Goal: Task Accomplishment & Management: Use online tool/utility

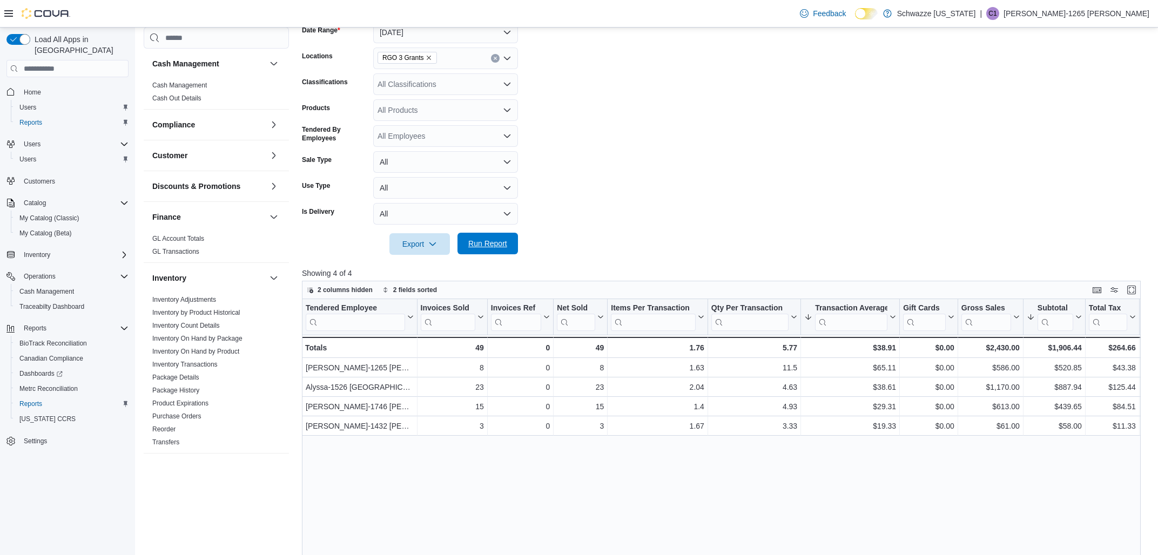
scroll to position [173, 0]
click at [487, 241] on span "Run Report" at bounding box center [487, 243] width 39 height 11
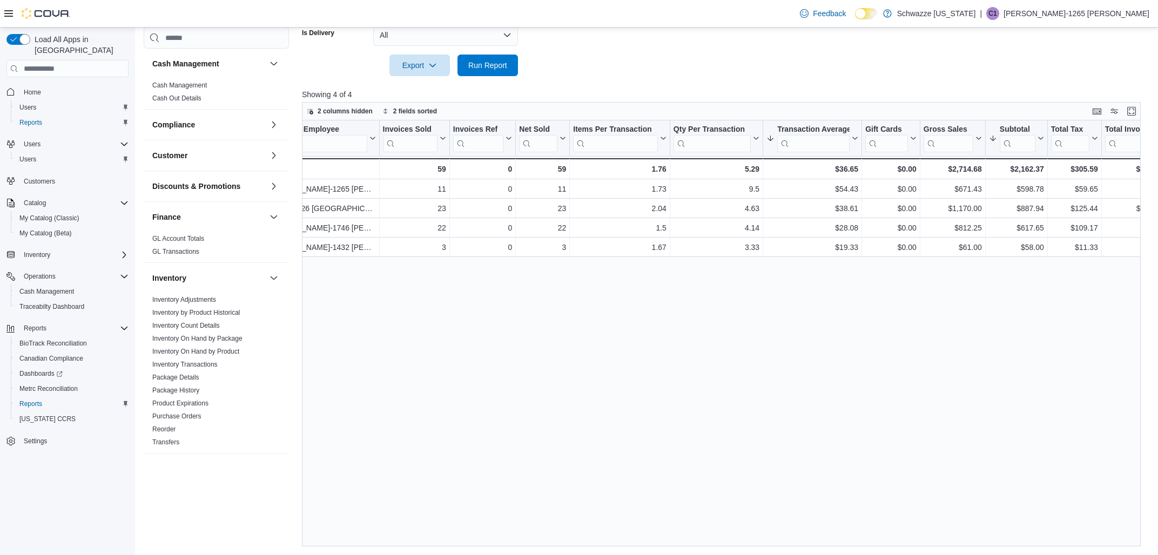
scroll to position [0, 0]
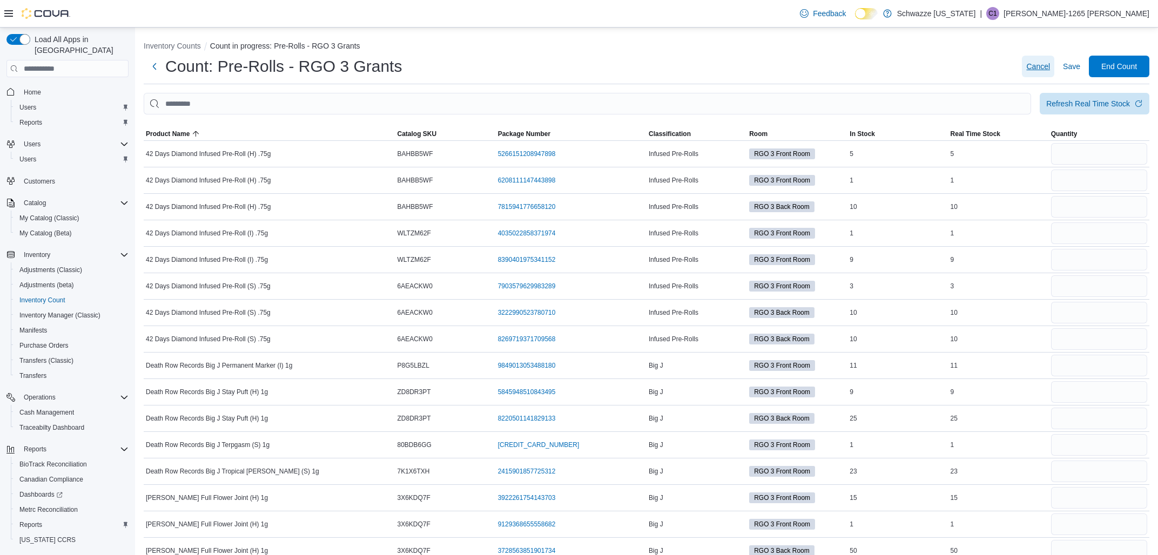
click at [1049, 64] on span "Cancel" at bounding box center [1038, 66] width 24 height 11
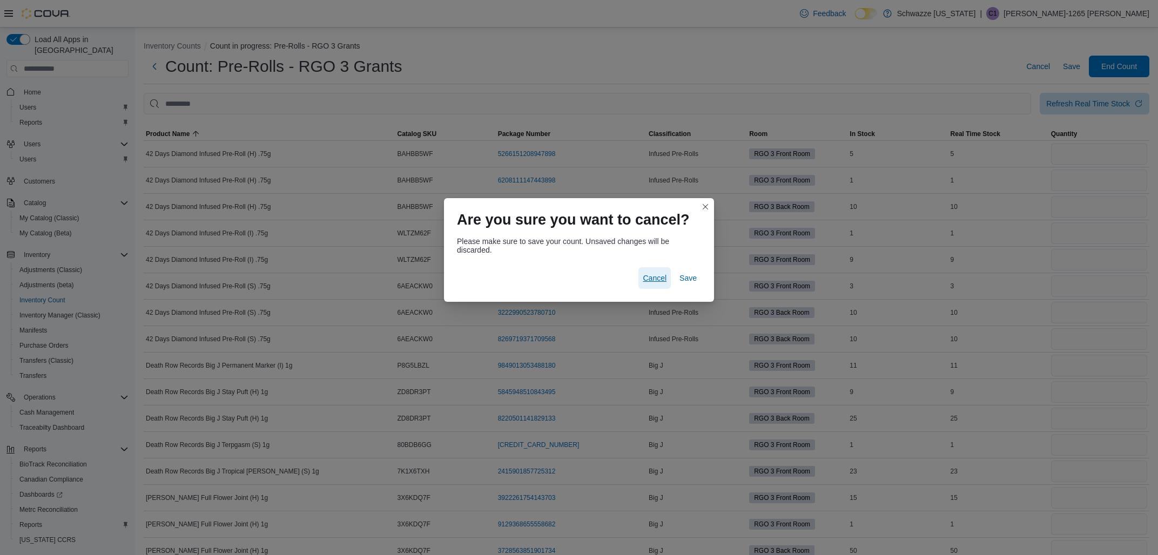
click at [665, 277] on span "Cancel" at bounding box center [655, 278] width 24 height 11
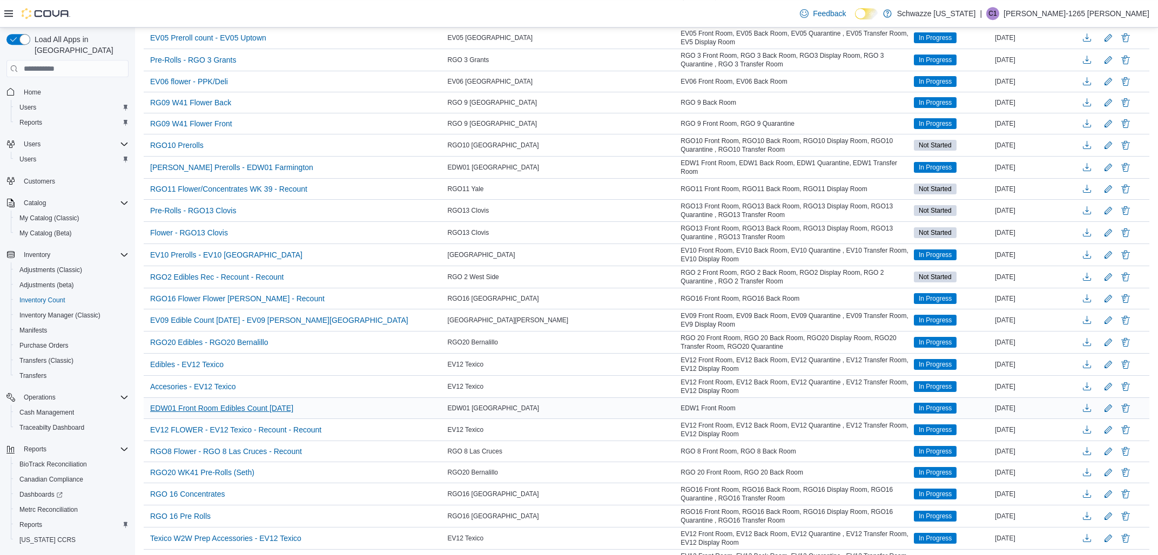
scroll to position [405, 0]
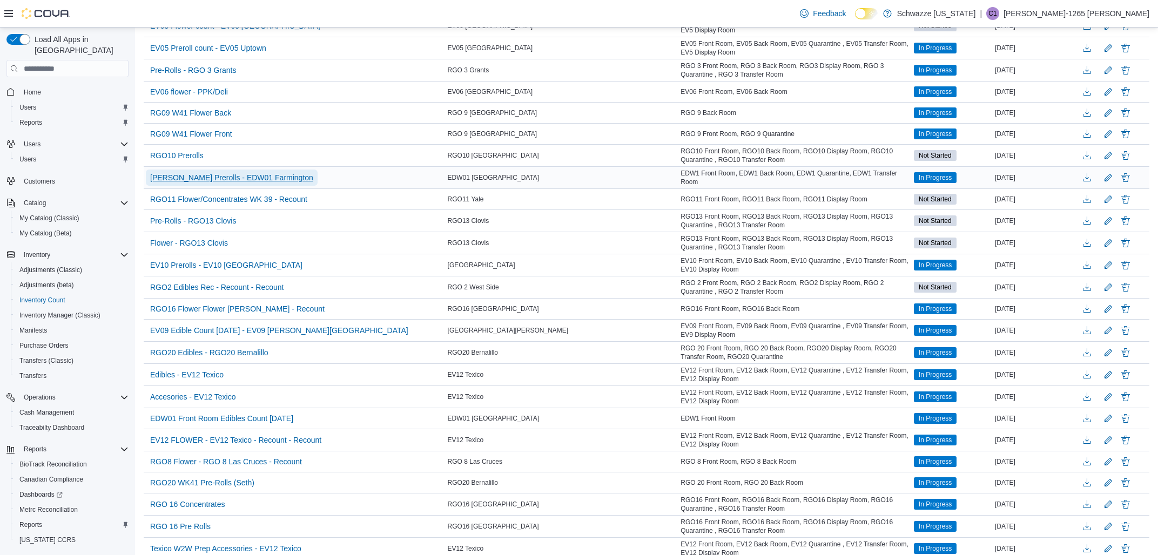
click at [257, 177] on span "EDW Prerolls - EDW01 Farmington" at bounding box center [231, 177] width 163 height 11
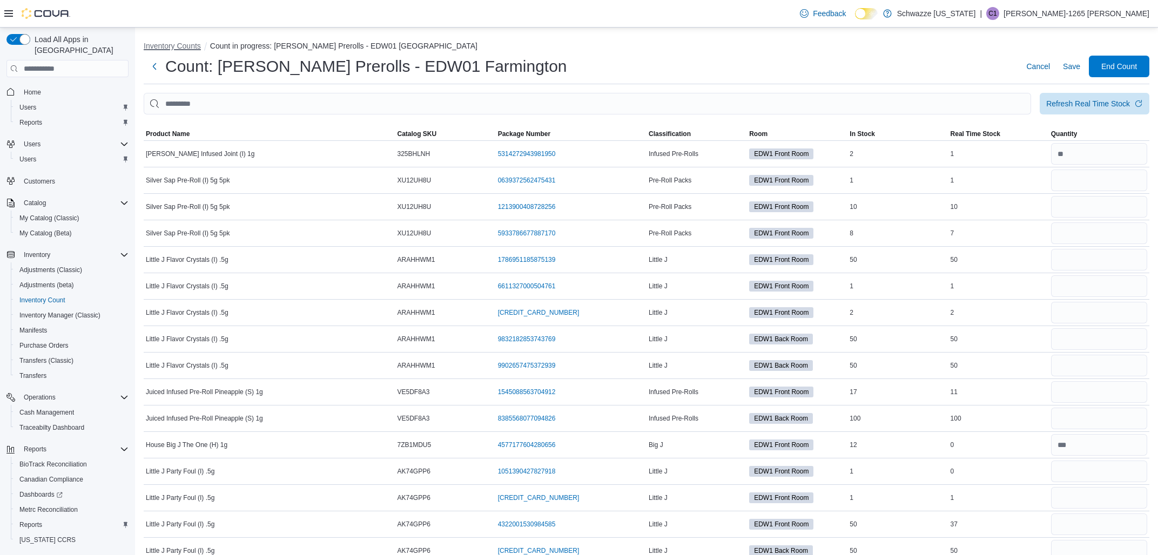
click at [166, 45] on button "Inventory Counts" at bounding box center [172, 46] width 57 height 9
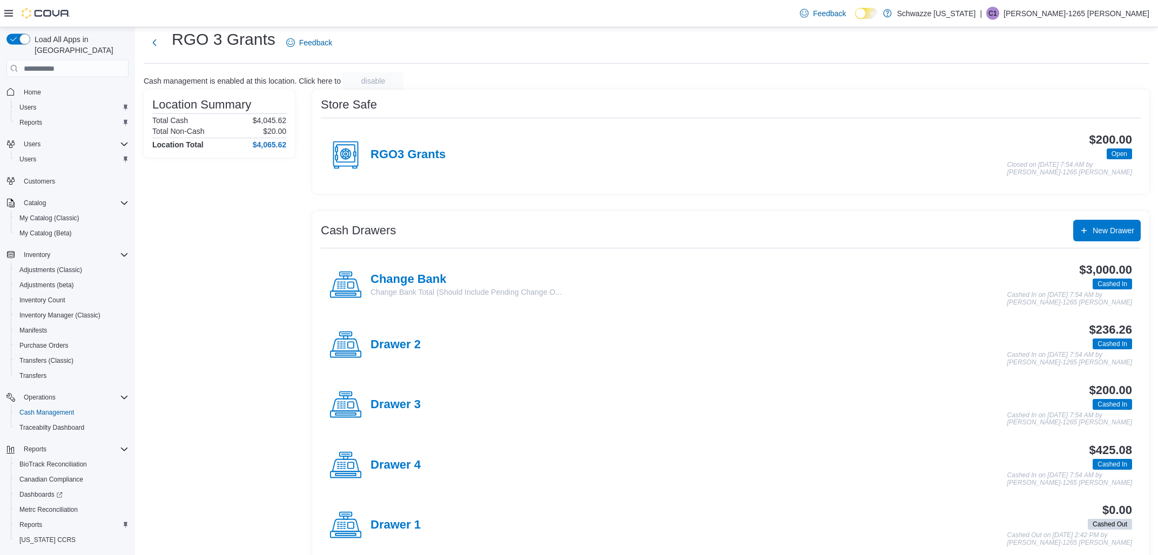
scroll to position [45, 0]
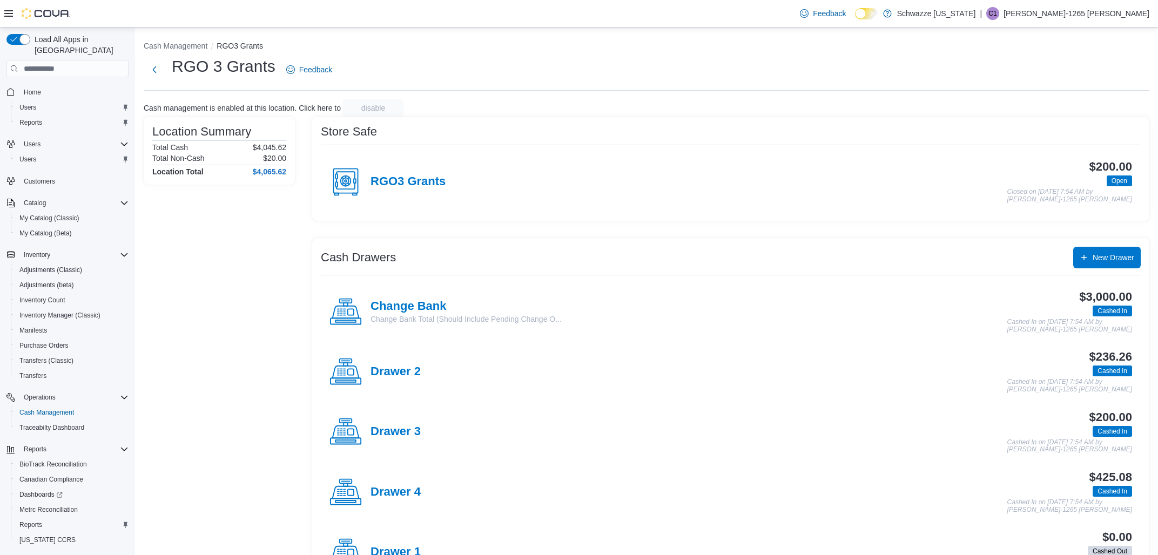
scroll to position [45, 0]
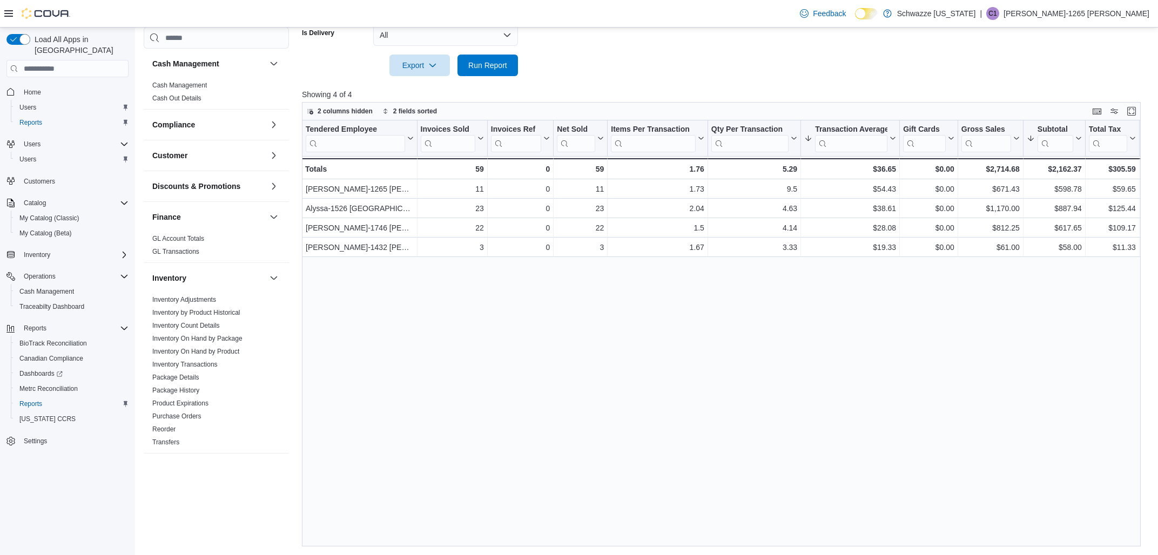
scroll to position [352, 0]
click at [493, 69] on span "Run Report" at bounding box center [487, 64] width 39 height 11
click at [489, 67] on span "Run Report" at bounding box center [487, 64] width 39 height 11
click at [506, 56] on span "Run Report" at bounding box center [488, 65] width 48 height 22
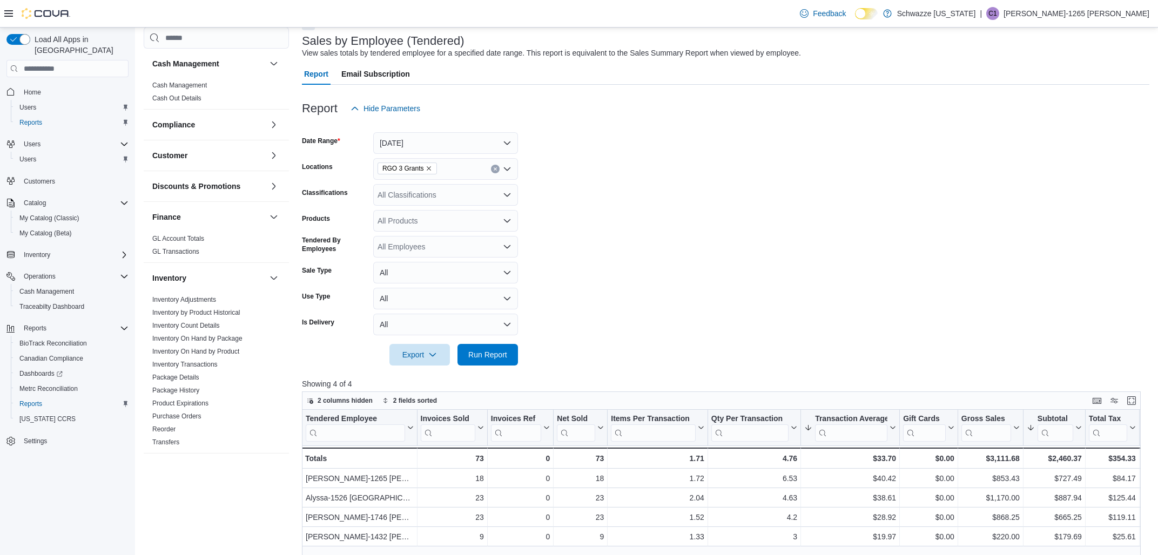
scroll to position [178, 0]
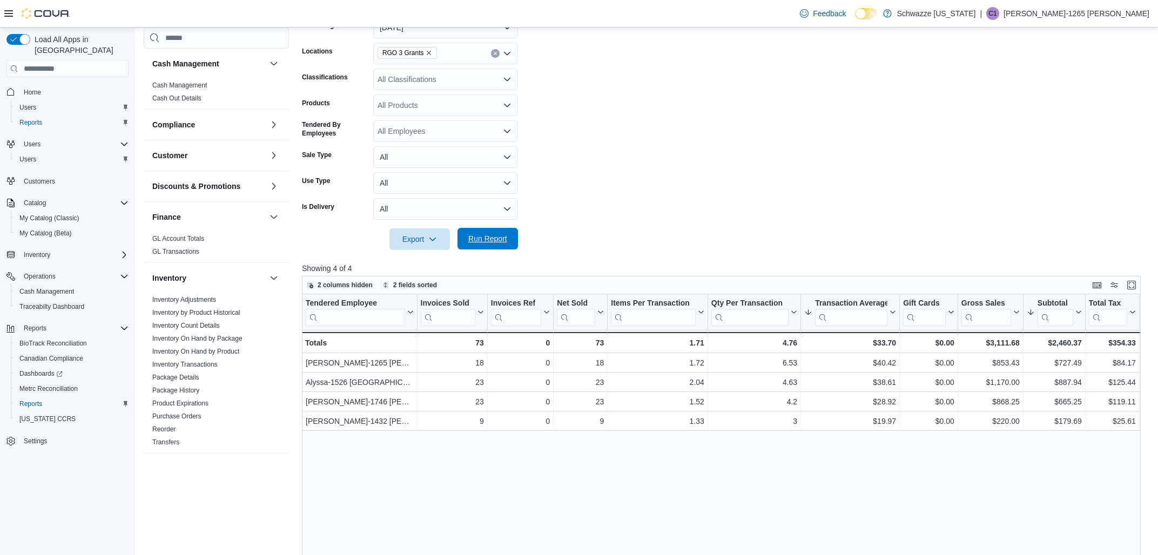
click at [499, 244] on span "Run Report" at bounding box center [488, 239] width 48 height 22
